Goal: Navigation & Orientation: Find specific page/section

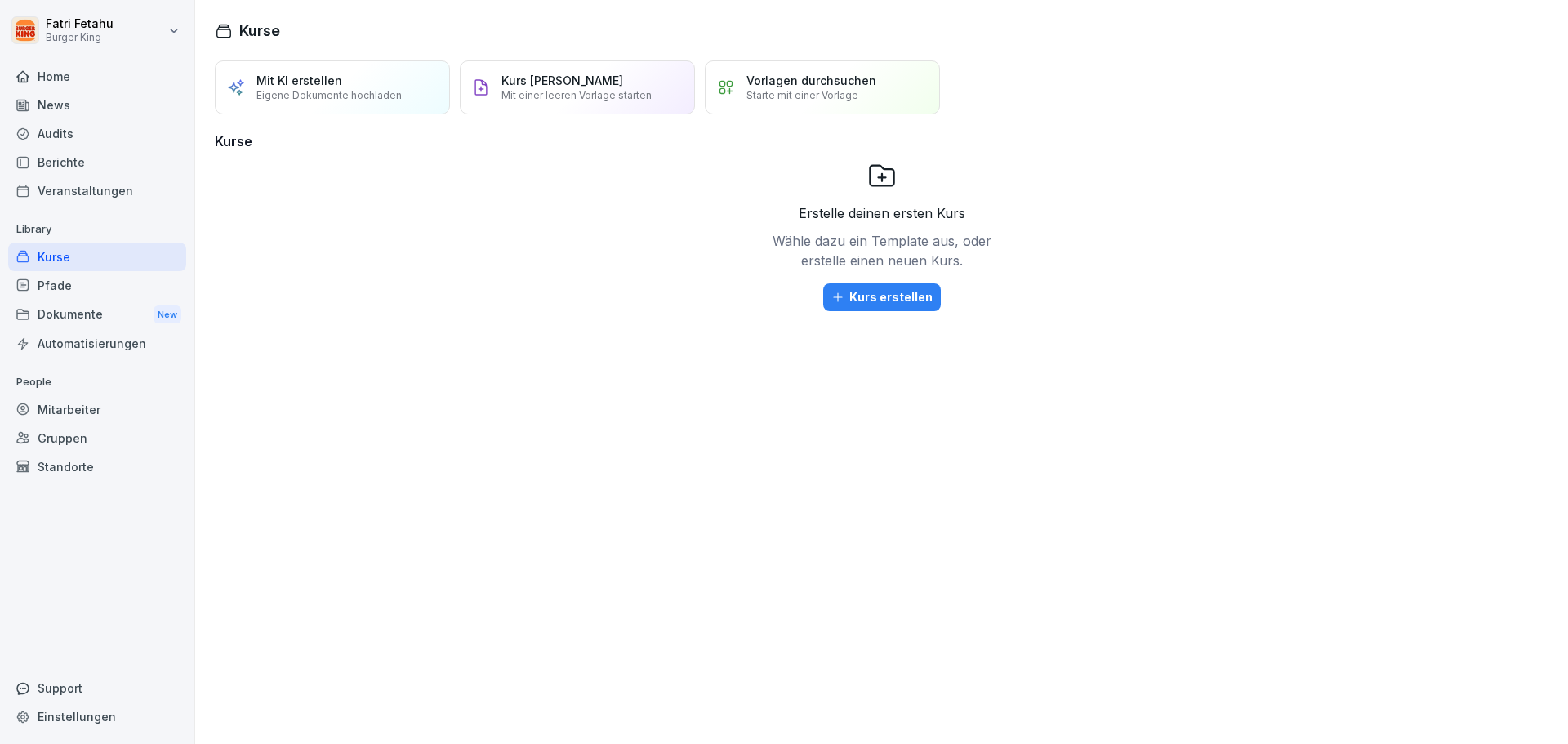
click at [70, 84] on div "Home" at bounding box center [97, 76] width 178 height 28
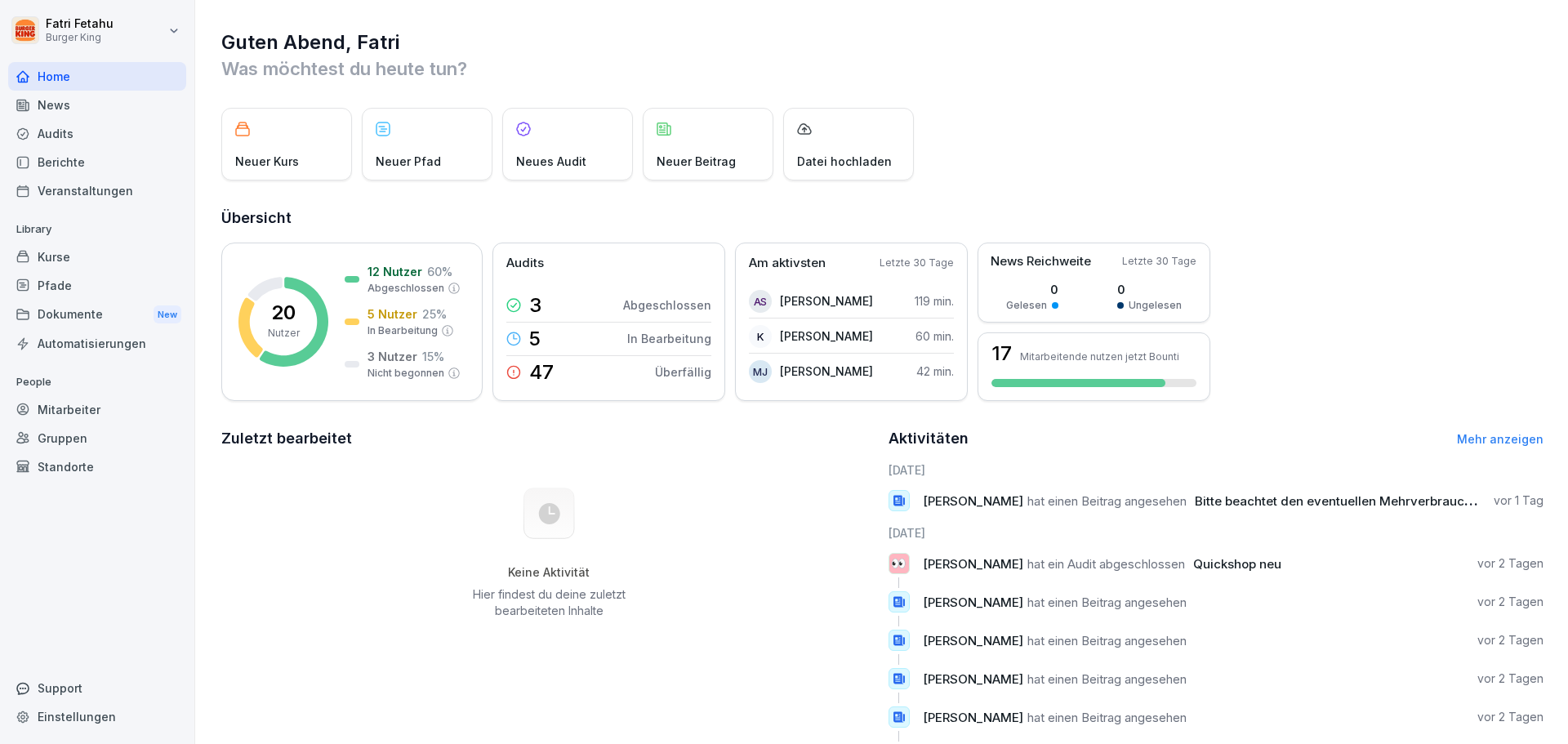
click at [74, 108] on div "News" at bounding box center [97, 105] width 178 height 28
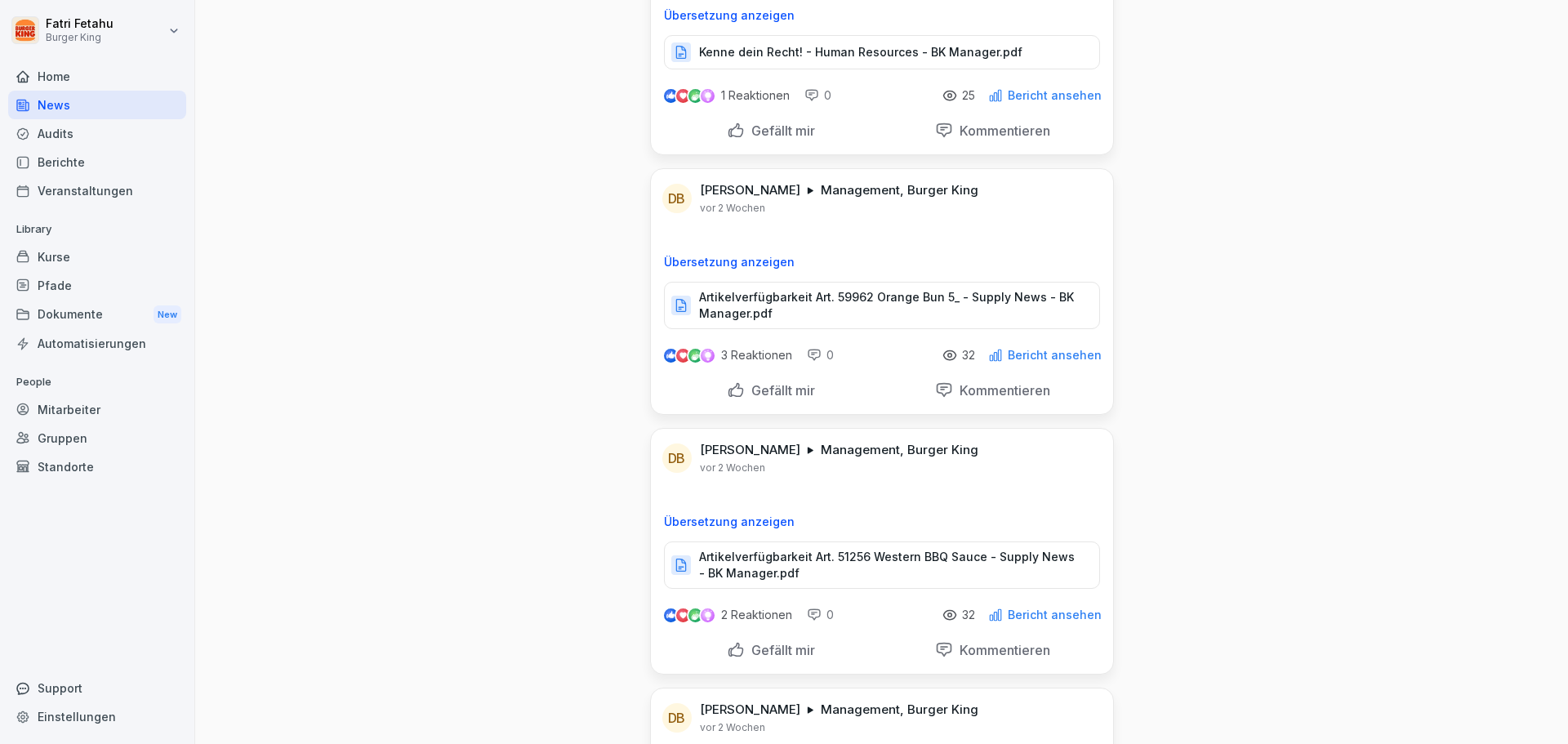
scroll to position [571, 0]
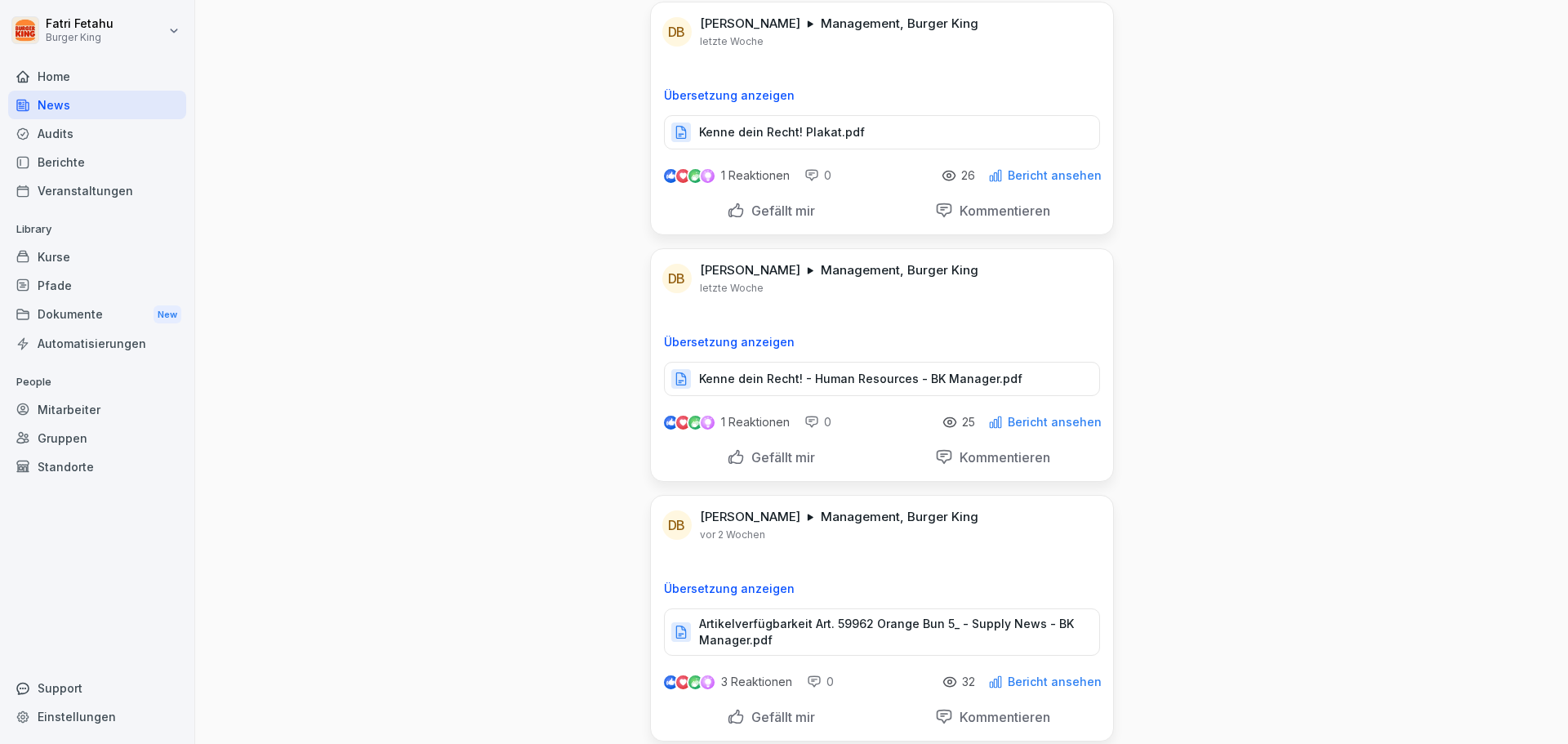
click at [85, 320] on div "Dokumente New" at bounding box center [97, 315] width 178 height 30
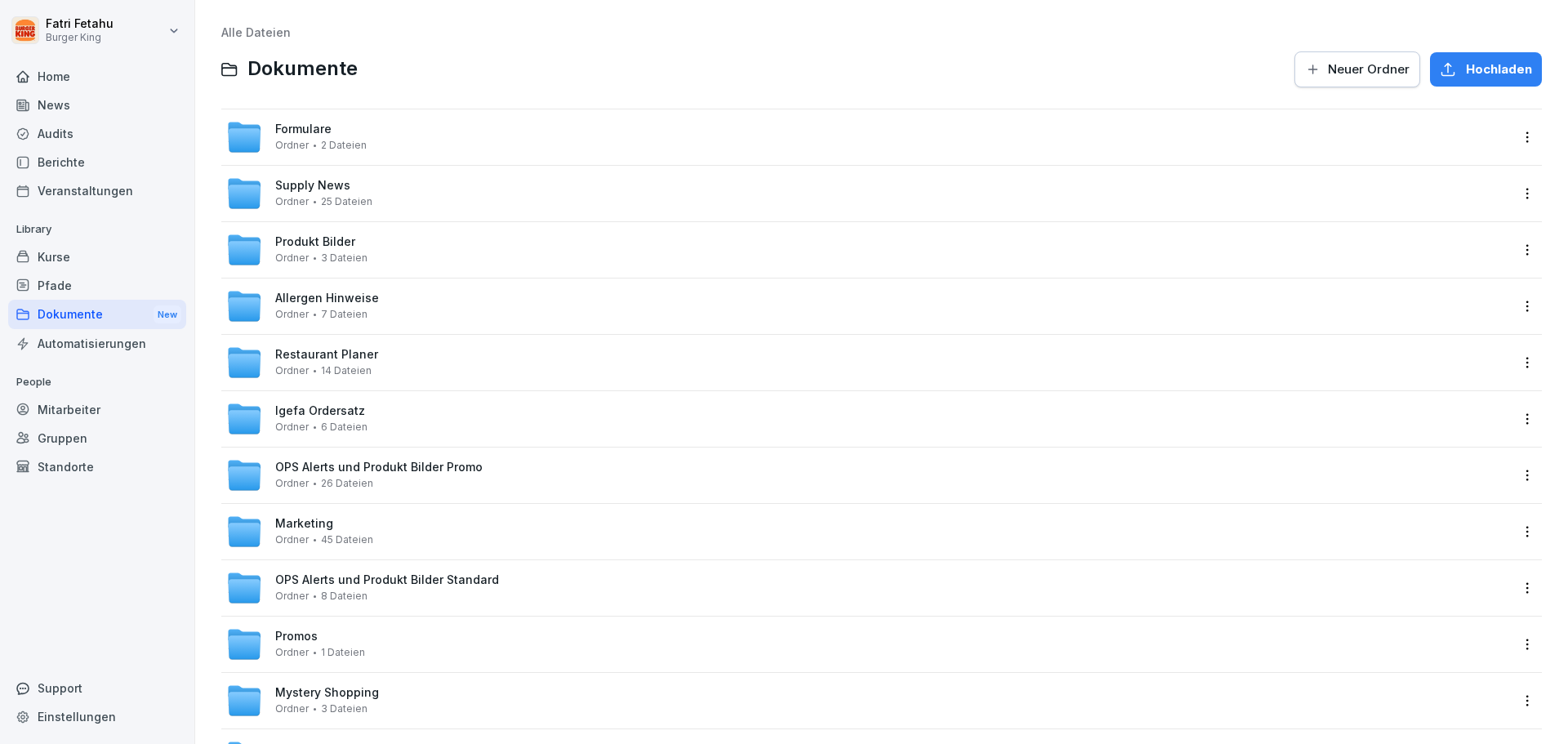
click at [56, 78] on div "Home" at bounding box center [97, 76] width 178 height 28
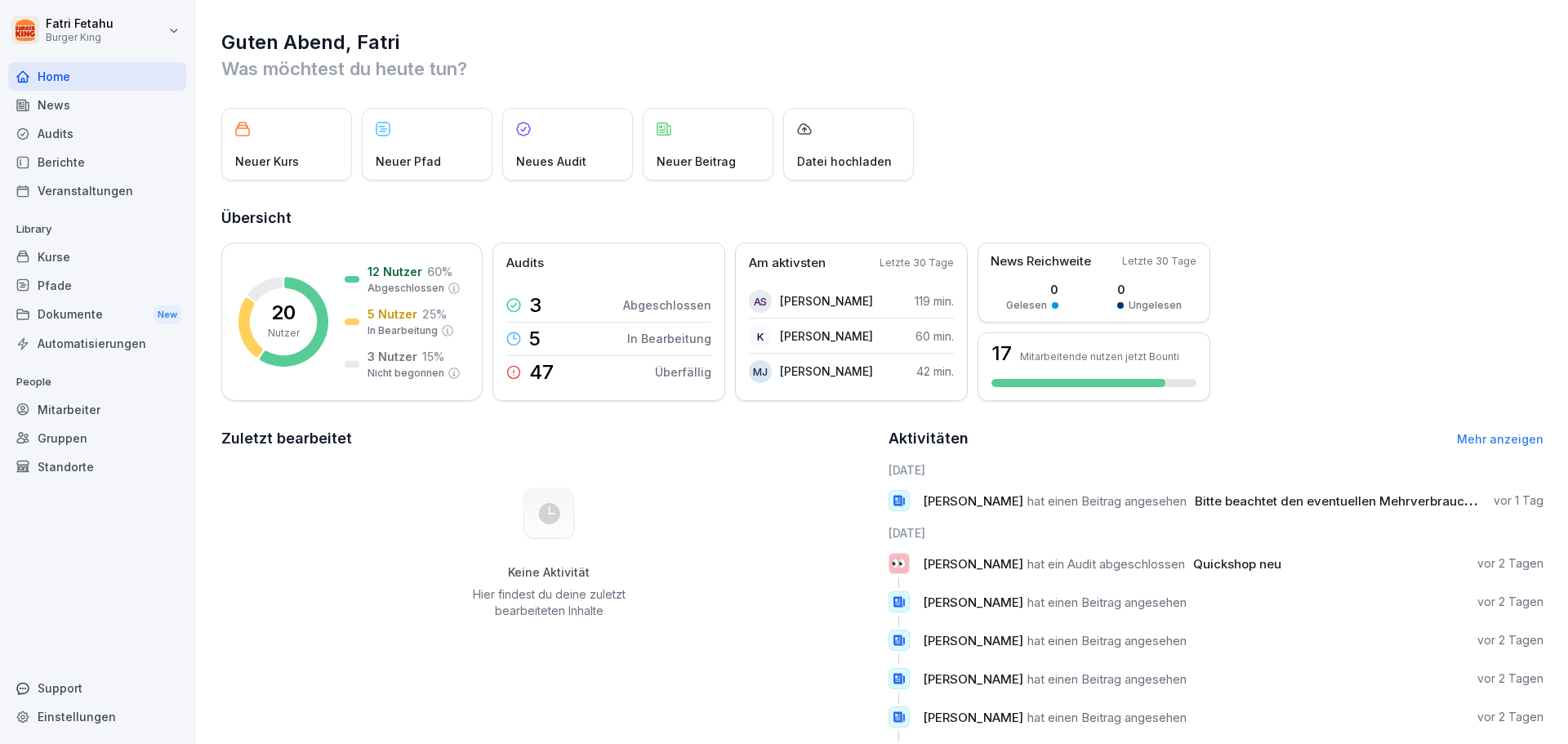
click at [1327, 493] on span "Bitte beachtet den eventuellen Mehrverbrauch an Long Bun" at bounding box center [1371, 500] width 353 height 16
